Goal: Task Accomplishment & Management: Manage account settings

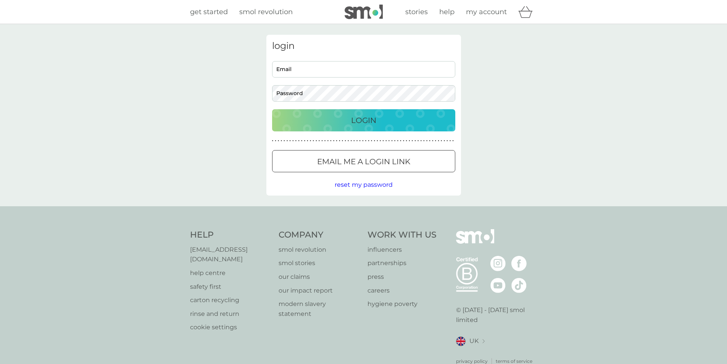
type input "snisbet10@gmail.com"
click at [361, 121] on p "Login" at bounding box center [363, 120] width 25 height 12
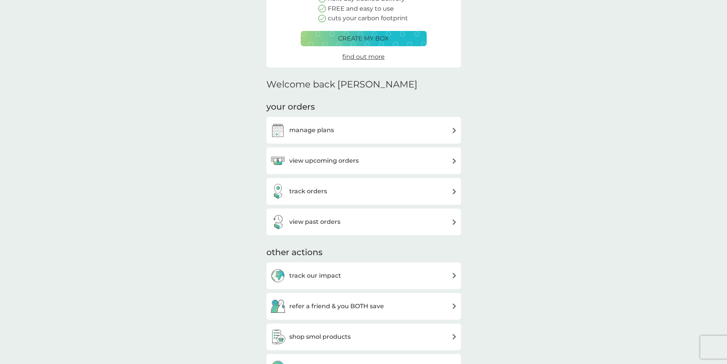
scroll to position [114, 0]
click at [323, 130] on h3 "manage plans" at bounding box center [311, 130] width 45 height 10
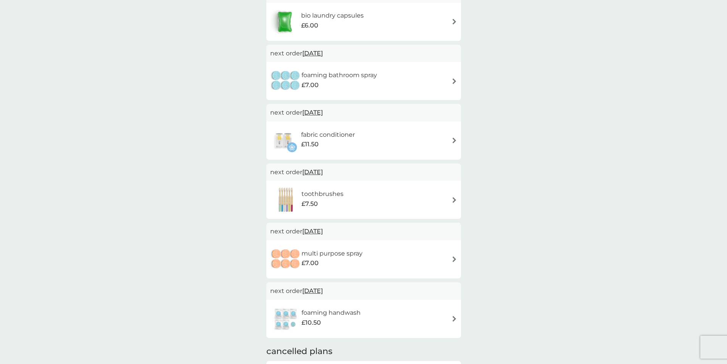
scroll to position [229, 0]
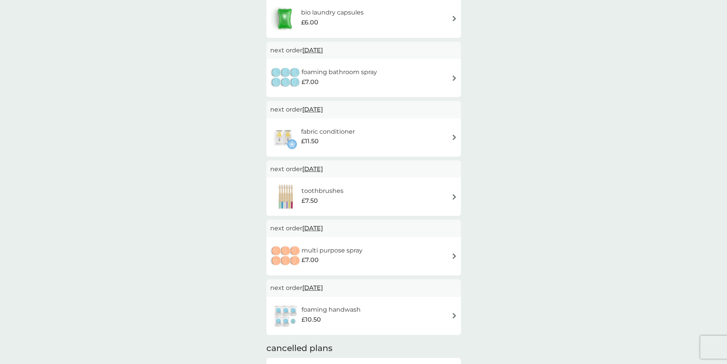
click at [392, 257] on div "multi purpose spray £7.00" at bounding box center [363, 256] width 187 height 27
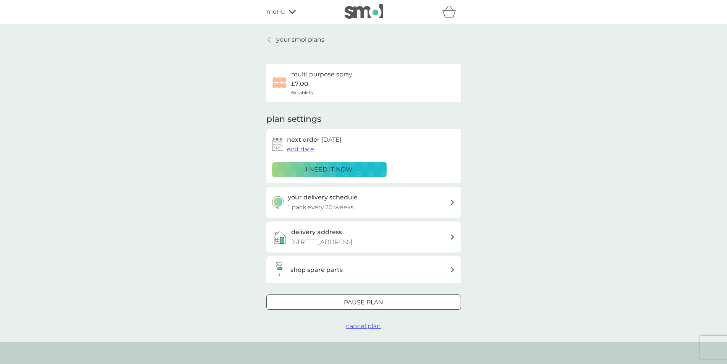
click at [407, 209] on div "your delivery schedule 1 pack every 20 weeks" at bounding box center [369, 201] width 162 height 19
select select "140"
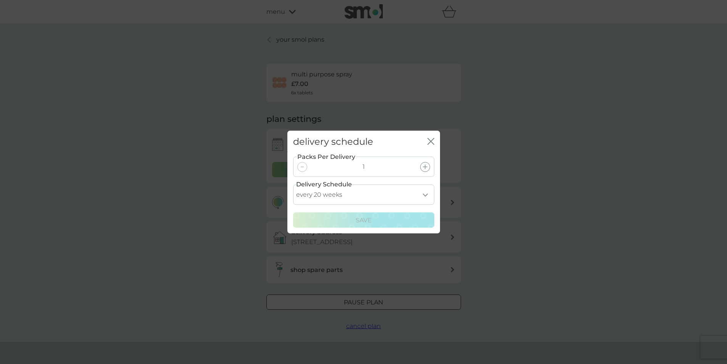
click at [246, 265] on div "delivery schedule close Packs Per Delivery 1 Delivery Schedule every 1 week eve…" at bounding box center [363, 182] width 727 height 364
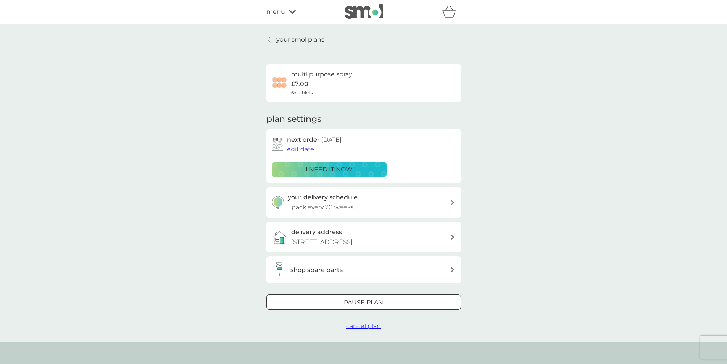
click at [351, 300] on div at bounding box center [363, 302] width 27 height 8
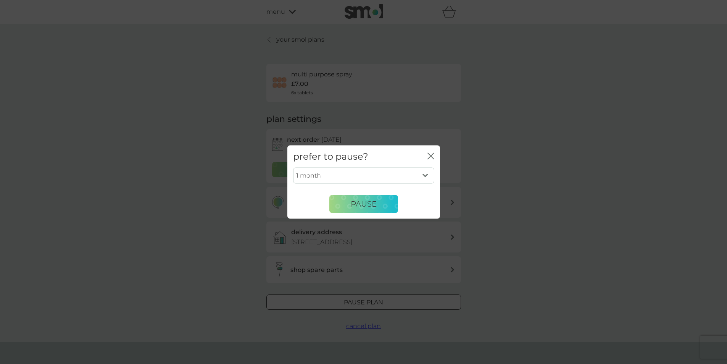
click at [348, 178] on select "1 month 2 months 3 months 4 months 5 months 6 months" at bounding box center [363, 175] width 141 height 16
click at [244, 239] on div "prefer to pause? close 1 month 2 months 3 months 4 months 5 months 6 months Pau…" at bounding box center [363, 182] width 727 height 364
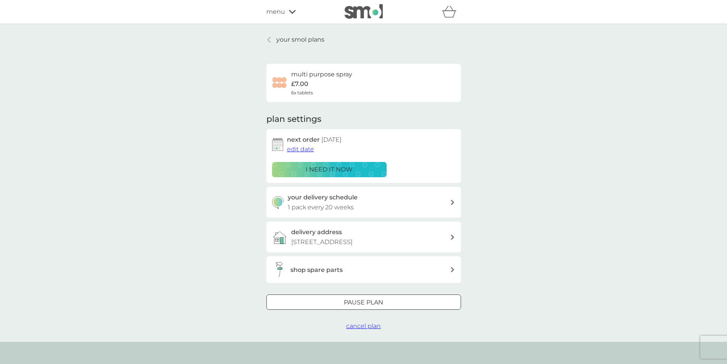
click at [360, 327] on span "cancel plan" at bounding box center [363, 325] width 35 height 7
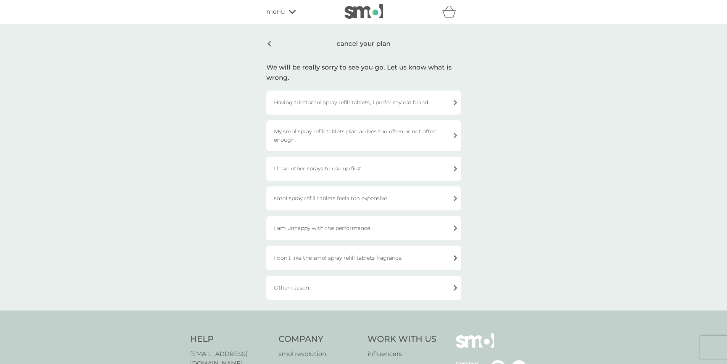
click at [395, 139] on div "My smol spray refill tablets plan arrives too often or not often enough." at bounding box center [363, 135] width 195 height 31
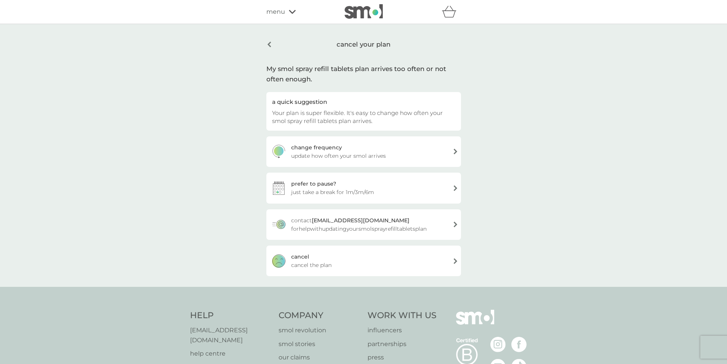
click at [374, 265] on div "[PERSON_NAME] the plan" at bounding box center [363, 260] width 195 height 31
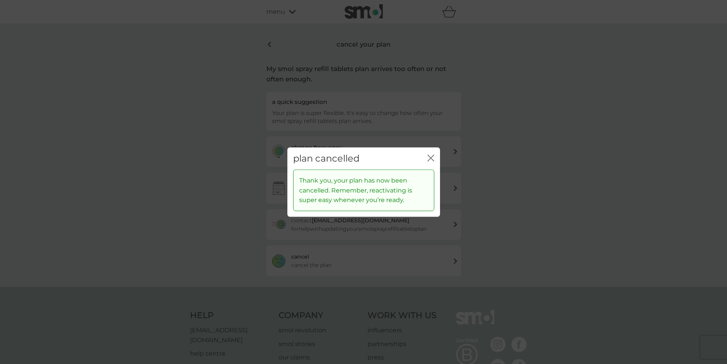
click at [432, 158] on icon "close" at bounding box center [430, 157] width 7 height 7
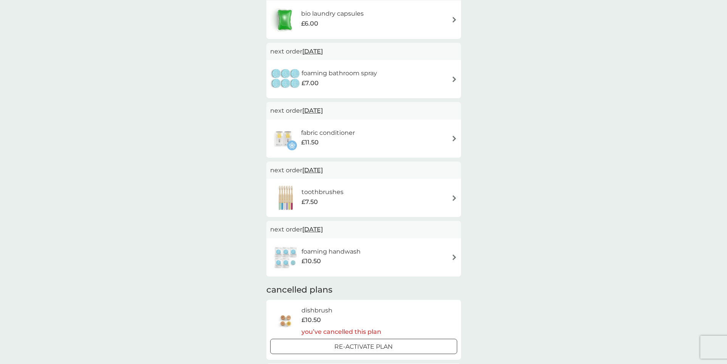
scroll to position [229, 0]
click at [323, 108] on span "[DATE]" at bounding box center [312, 109] width 21 height 15
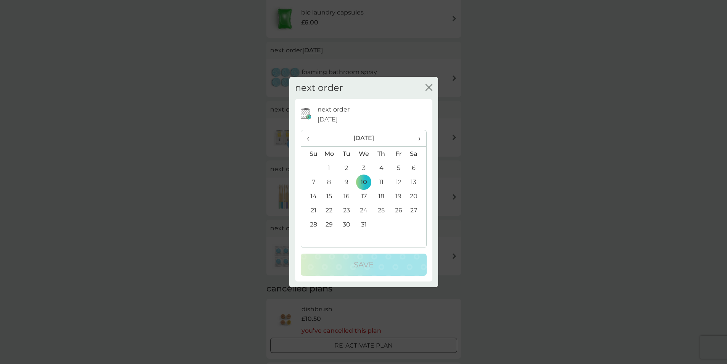
click at [419, 139] on span "›" at bounding box center [416, 138] width 8 height 16
click at [379, 224] on td "30" at bounding box center [380, 224] width 17 height 14
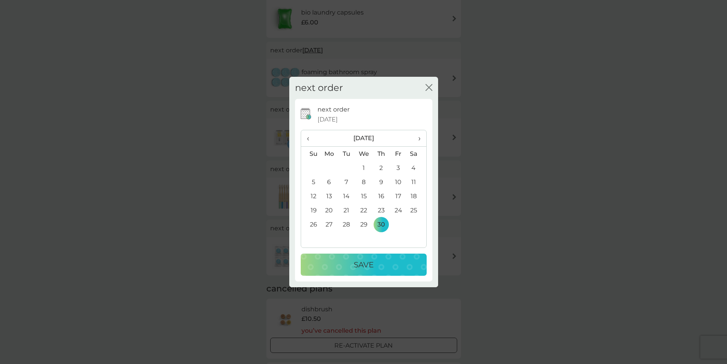
click at [363, 267] on p "Save" at bounding box center [364, 264] width 20 height 12
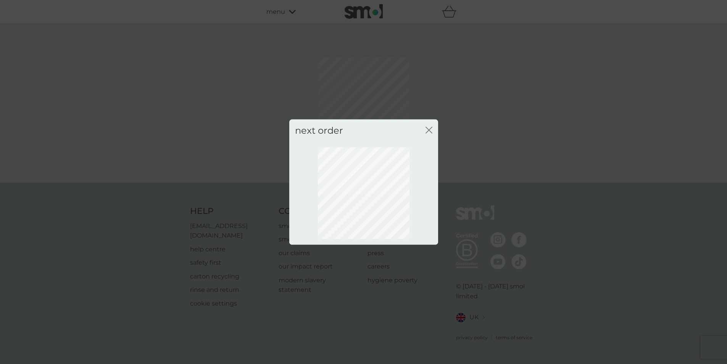
scroll to position [0, 0]
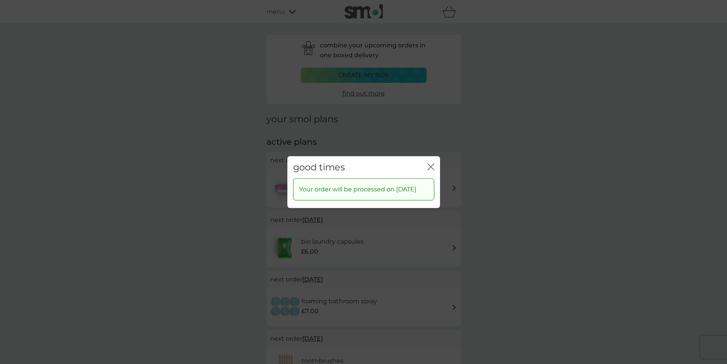
click at [429, 163] on icon "close" at bounding box center [430, 166] width 7 height 7
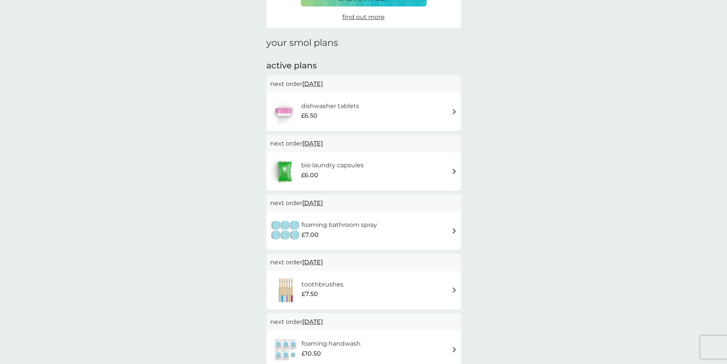
scroll to position [153, 0]
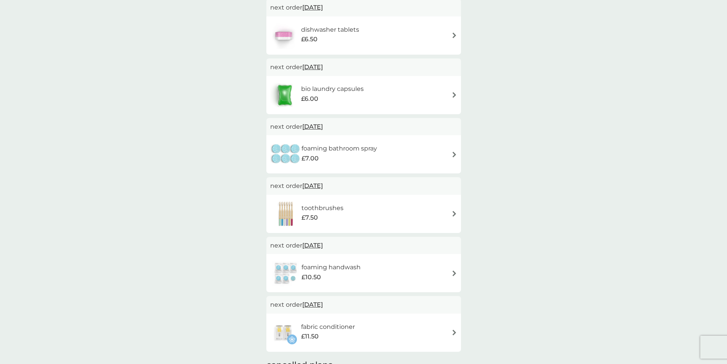
click at [331, 172] on div "foaming bathroom spray £7.00" at bounding box center [363, 154] width 195 height 38
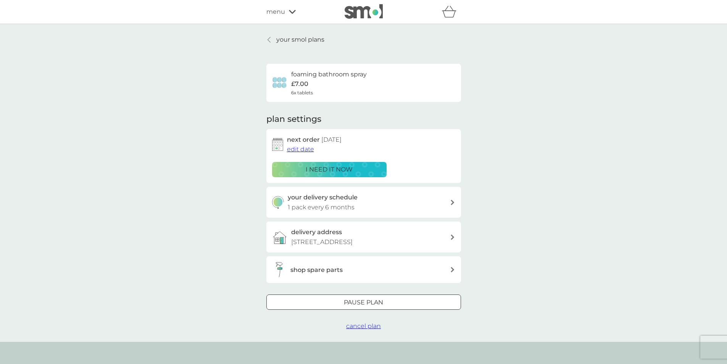
click at [357, 326] on span "cancel plan" at bounding box center [363, 325] width 35 height 7
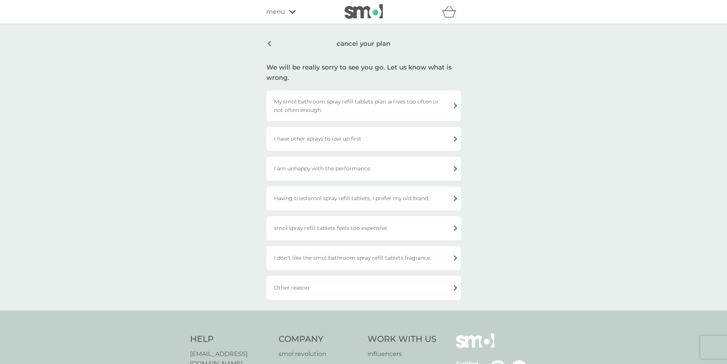
click at [340, 143] on div "I have other sprays to use up first" at bounding box center [363, 139] width 195 height 24
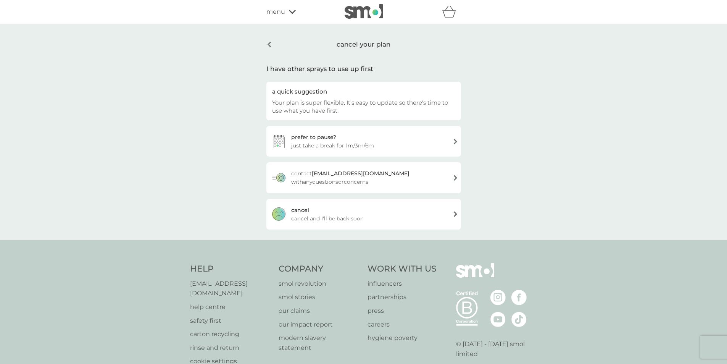
click at [341, 213] on div "[PERSON_NAME] and I'll be back soon" at bounding box center [363, 214] width 195 height 31
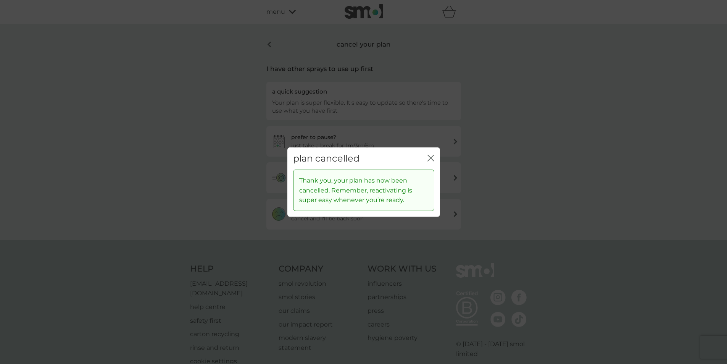
click at [429, 161] on button "close" at bounding box center [430, 158] width 7 height 8
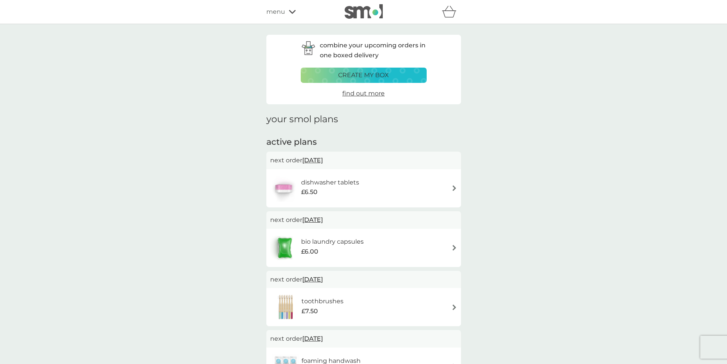
click at [274, 12] on span "menu" at bounding box center [275, 12] width 19 height 10
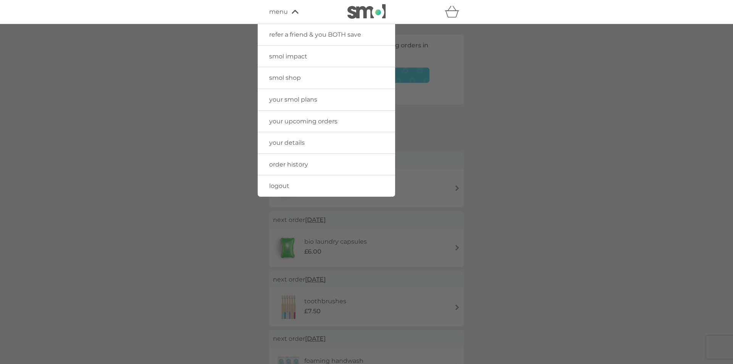
click at [293, 77] on span "smol shop" at bounding box center [285, 77] width 32 height 7
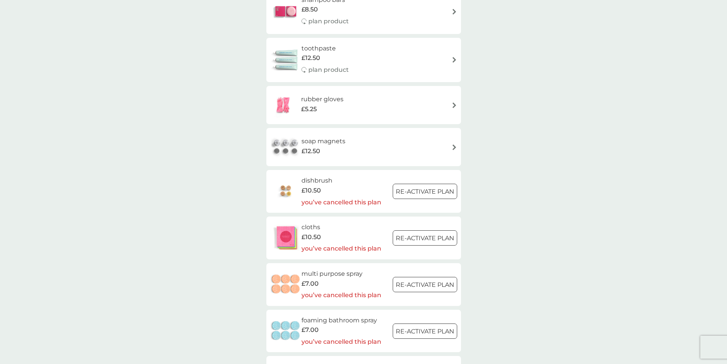
scroll to position [763, 0]
